Goal: Information Seeking & Learning: Learn about a topic

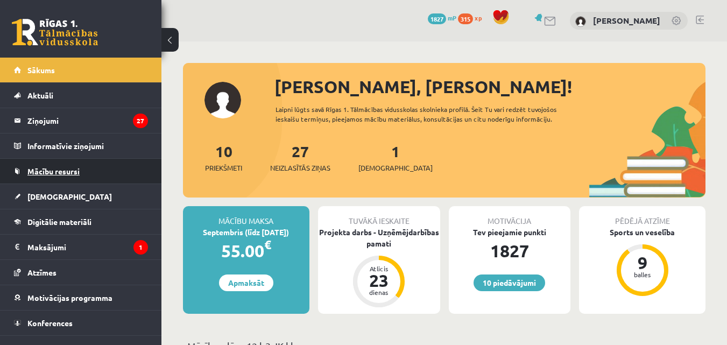
click at [62, 176] on link "Mācību resursi" at bounding box center [81, 171] width 134 height 25
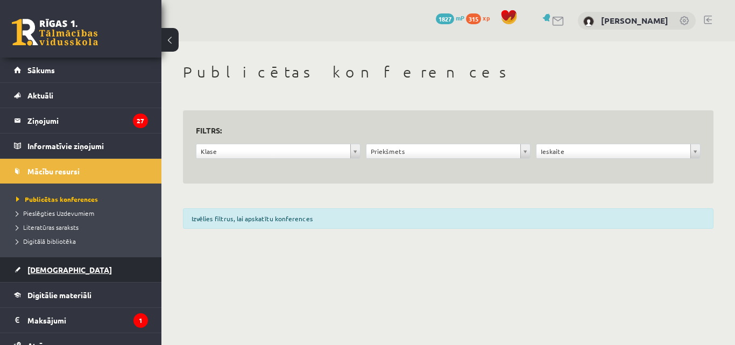
click at [66, 269] on link "[DEMOGRAPHIC_DATA]" at bounding box center [81, 269] width 134 height 25
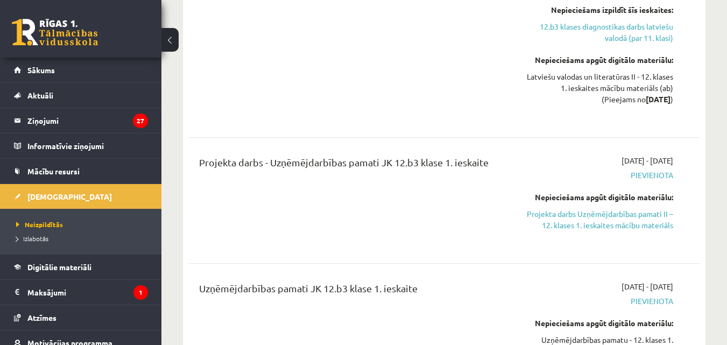
scroll to position [502, 0]
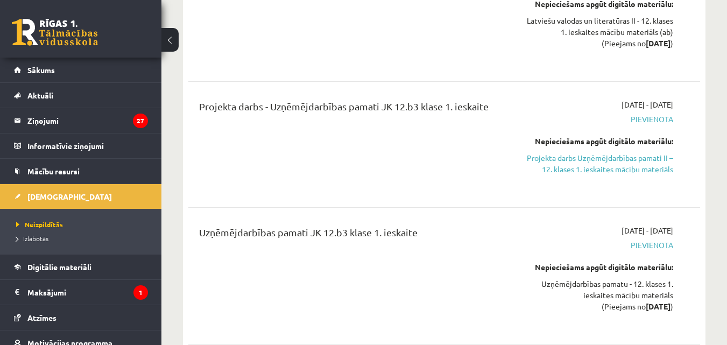
click at [616, 150] on div "Nepieciešams apgūt digitālo materiālu: Projekta darbs Uzņēmējdarbības pamati II…" at bounding box center [599, 155] width 147 height 39
click at [616, 160] on link "Projekta darbs Uzņēmējdarbības pamati II – 12. klases 1. ieskaites mācību mater…" at bounding box center [599, 163] width 147 height 23
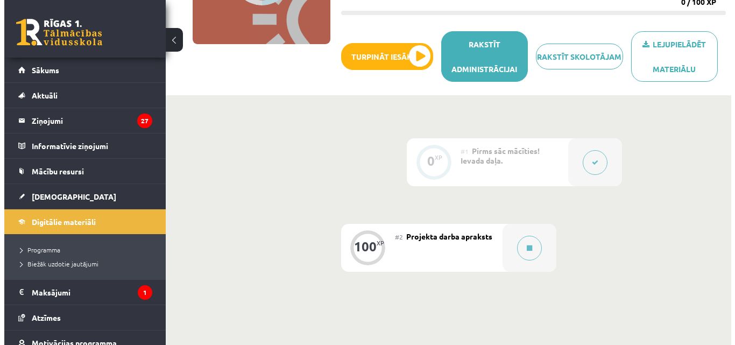
scroll to position [251, 0]
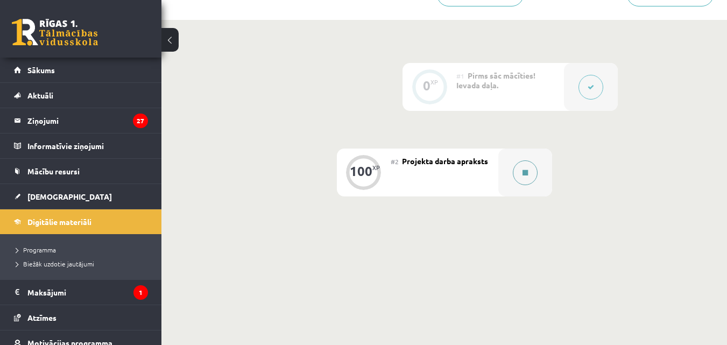
click at [513, 180] on div at bounding box center [525, 172] width 54 height 48
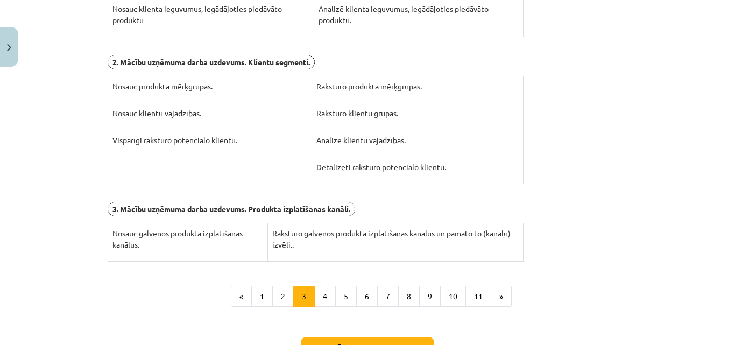
scroll to position [442, 0]
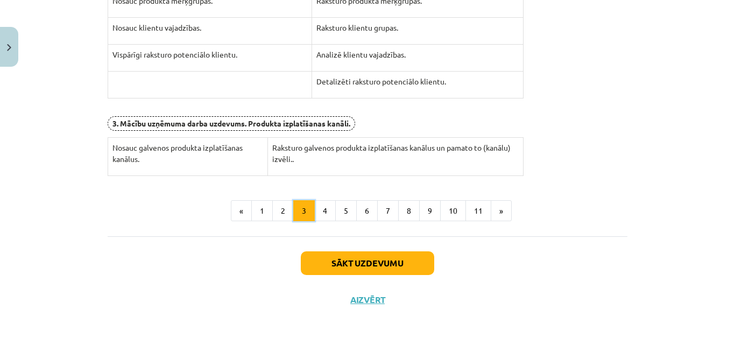
click at [308, 210] on button "3" at bounding box center [304, 211] width 22 height 22
click at [324, 205] on button "4" at bounding box center [325, 211] width 22 height 22
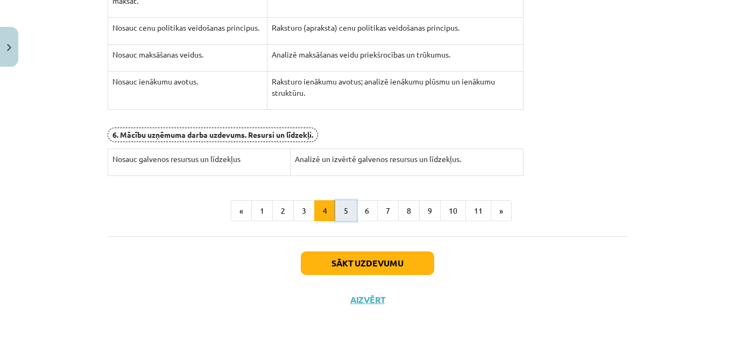
click at [341, 218] on button "5" at bounding box center [346, 211] width 22 height 22
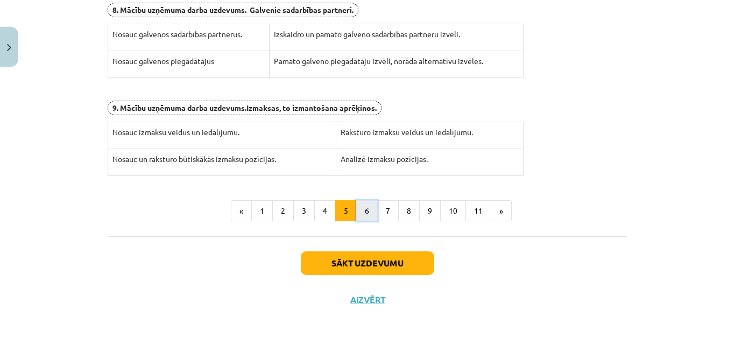
click at [360, 213] on button "6" at bounding box center [367, 211] width 22 height 22
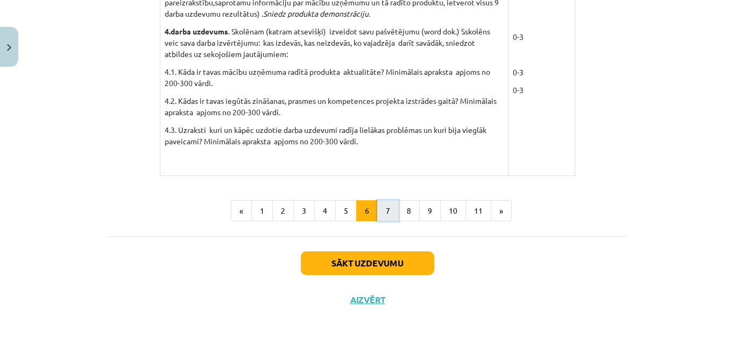
click at [386, 215] on button "7" at bounding box center [388, 211] width 22 height 22
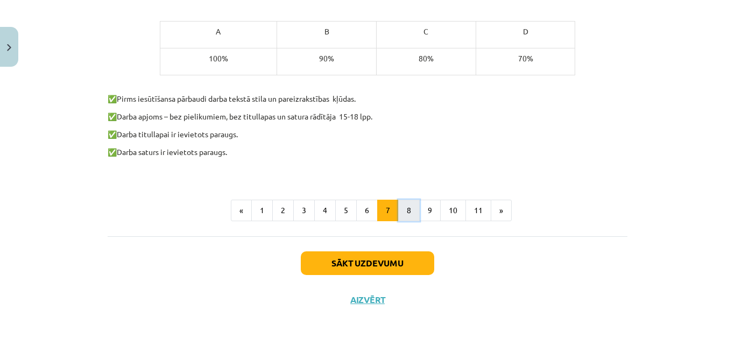
click at [407, 210] on button "8" at bounding box center [409, 211] width 22 height 22
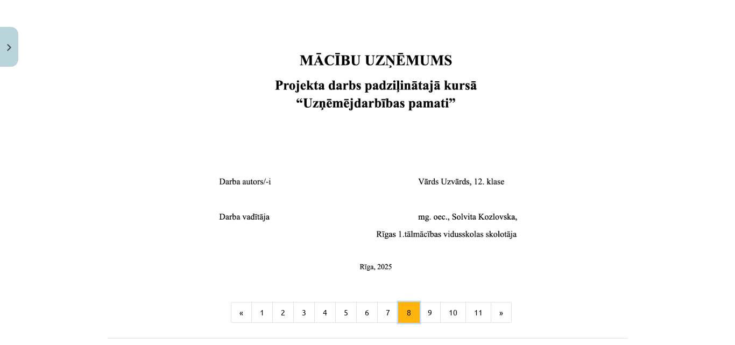
scroll to position [364, 0]
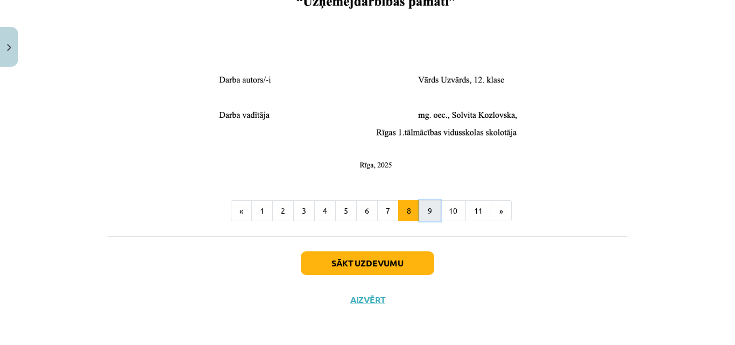
click at [419, 209] on button "9" at bounding box center [430, 211] width 22 height 22
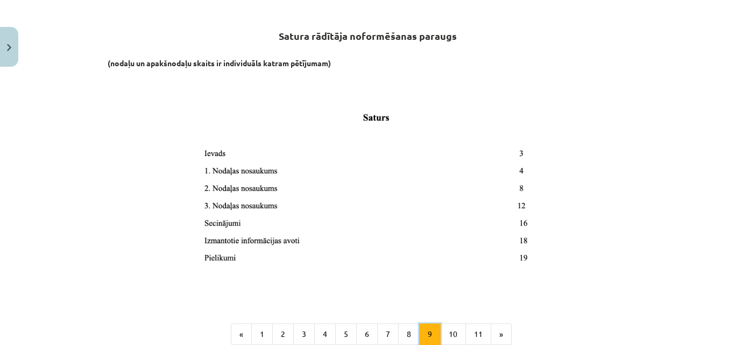
scroll to position [193, 0]
click at [453, 333] on button "10" at bounding box center [453, 335] width 26 height 22
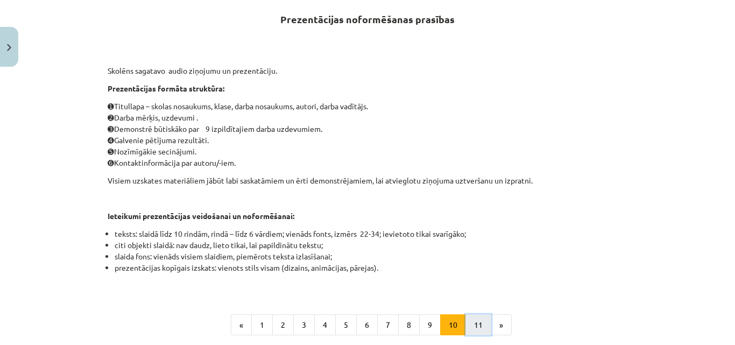
click at [469, 322] on button "11" at bounding box center [478, 325] width 26 height 22
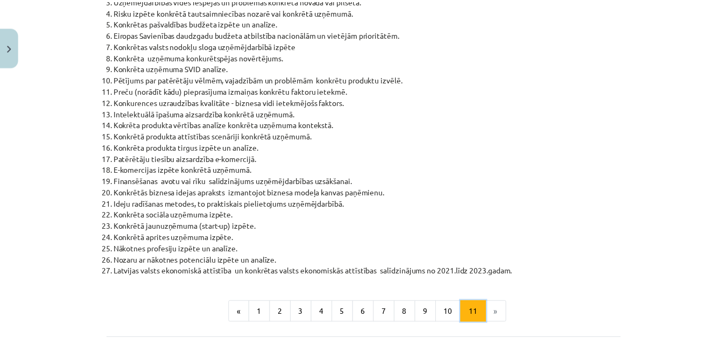
scroll to position [545, 0]
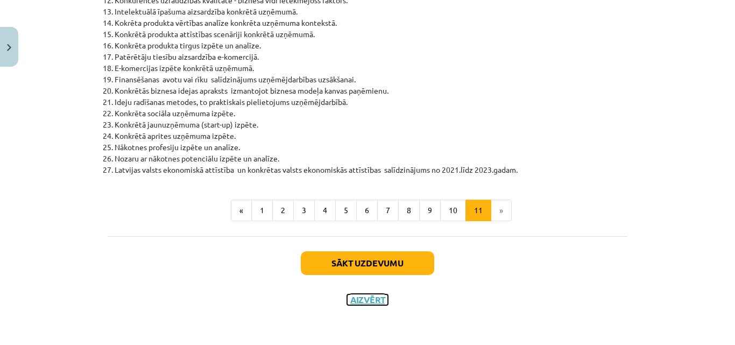
click at [372, 296] on button "Aizvērt" at bounding box center [367, 299] width 41 height 11
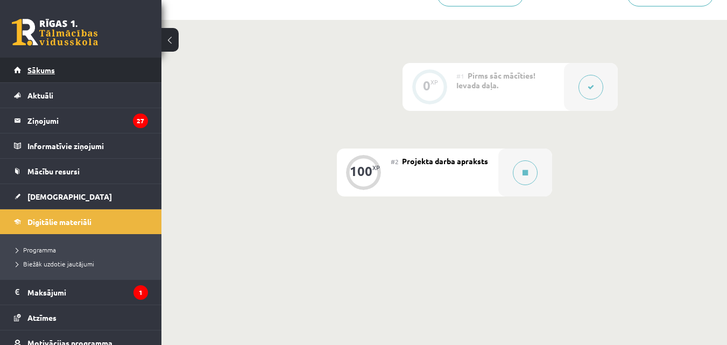
click at [48, 75] on link "Sākums" at bounding box center [81, 70] width 134 height 25
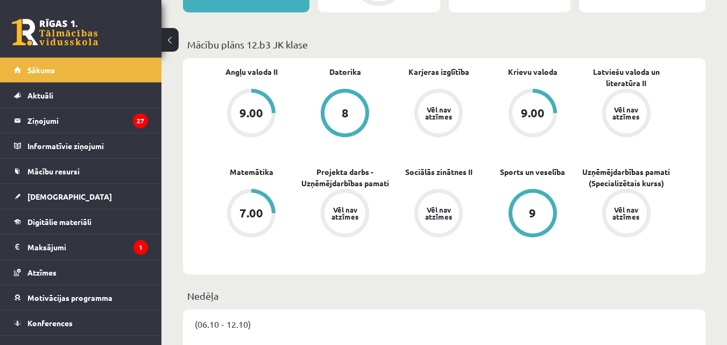
scroll to position [282, 0]
